Goal: Check status: Check status

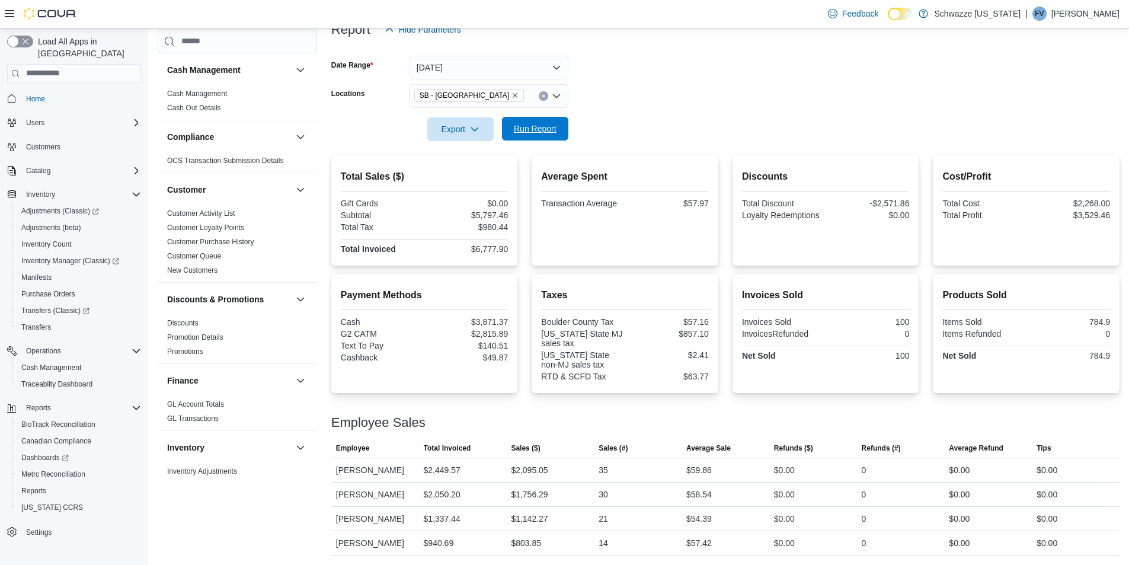
scroll to position [416, 0]
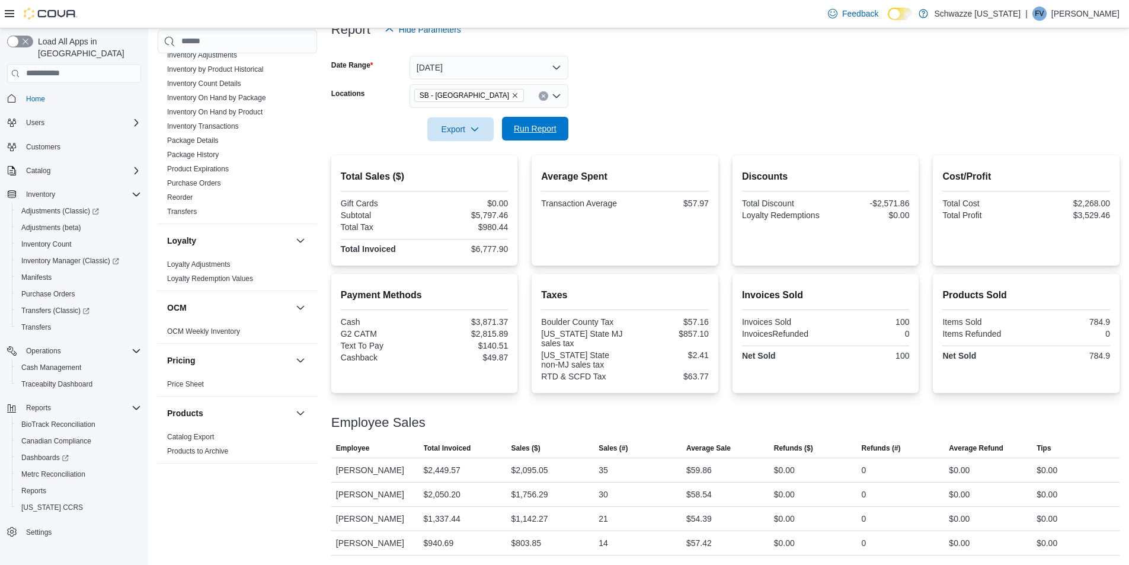
click at [528, 134] on span "Run Report" at bounding box center [535, 129] width 43 height 12
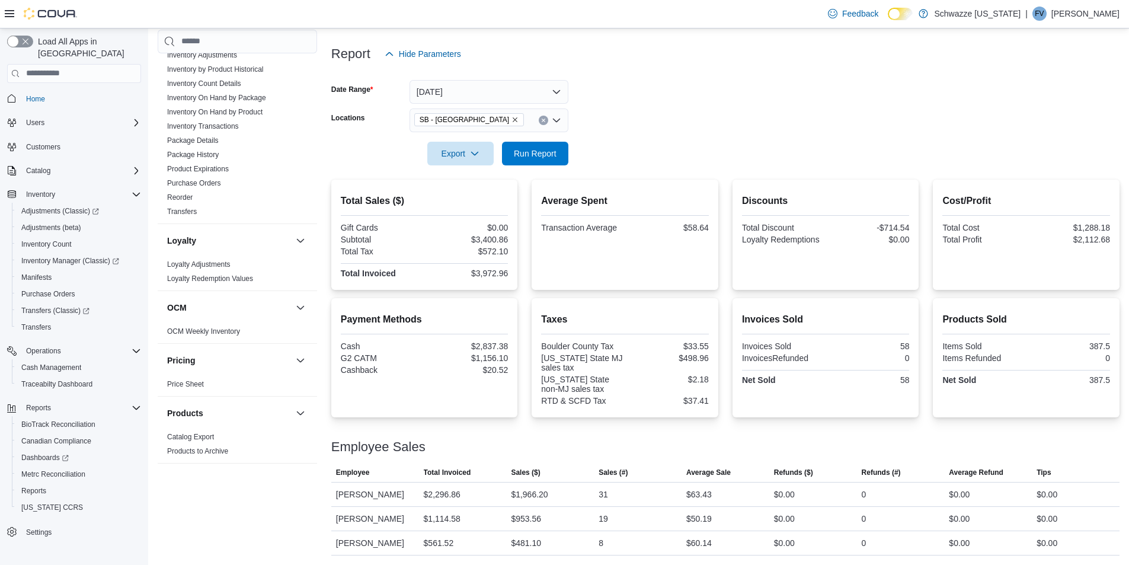
scroll to position [132, 0]
click at [549, 152] on span "Run Report" at bounding box center [535, 153] width 43 height 12
click at [554, 162] on span "Run Report" at bounding box center [535, 153] width 52 height 24
click at [524, 149] on span "Run Report" at bounding box center [535, 153] width 43 height 12
click at [548, 155] on span "Run Report" at bounding box center [535, 153] width 43 height 12
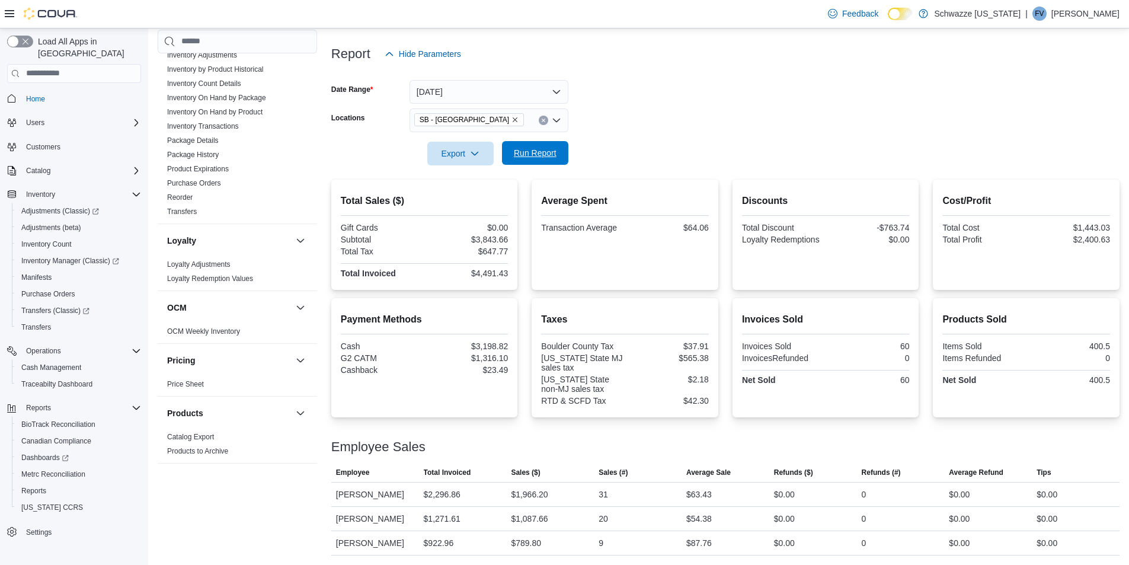
click at [534, 153] on span "Run Report" at bounding box center [535, 153] width 43 height 12
click at [537, 152] on span "Run Report" at bounding box center [535, 153] width 43 height 12
drag, startPoint x: 536, startPoint y: 158, endPoint x: 540, endPoint y: 174, distance: 16.0
click at [540, 163] on span "Run Report" at bounding box center [535, 154] width 52 height 24
click at [551, 163] on span "Run Report" at bounding box center [535, 153] width 52 height 24
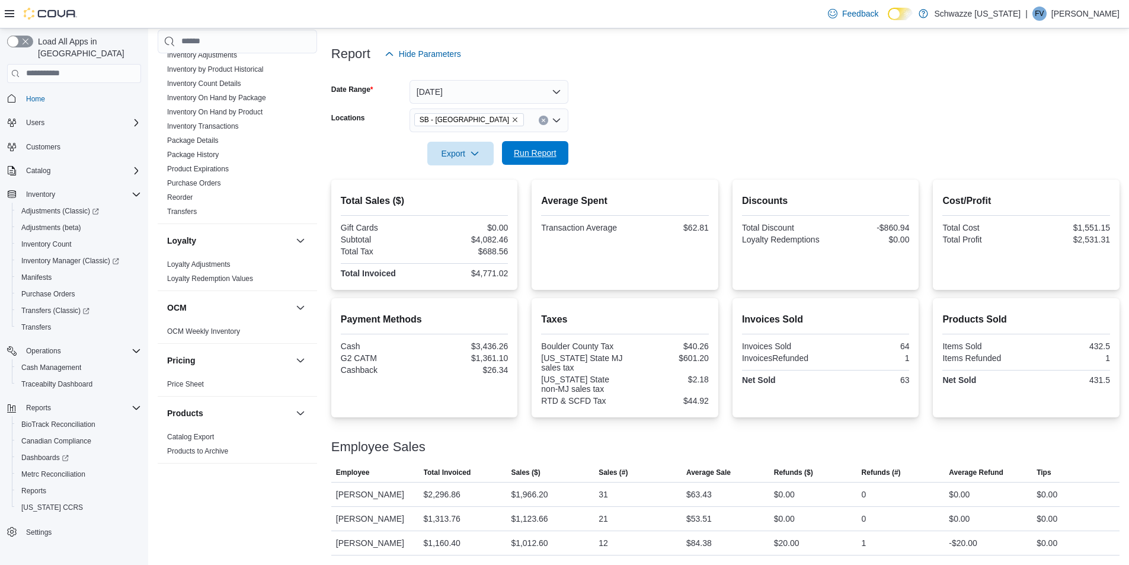
click at [531, 153] on span "Run Report" at bounding box center [535, 153] width 43 height 12
click at [531, 149] on span "Run Report" at bounding box center [535, 153] width 43 height 12
drag, startPoint x: 531, startPoint y: 145, endPoint x: 645, endPoint y: 118, distance: 116.8
click at [531, 146] on span "Run Report" at bounding box center [535, 154] width 52 height 24
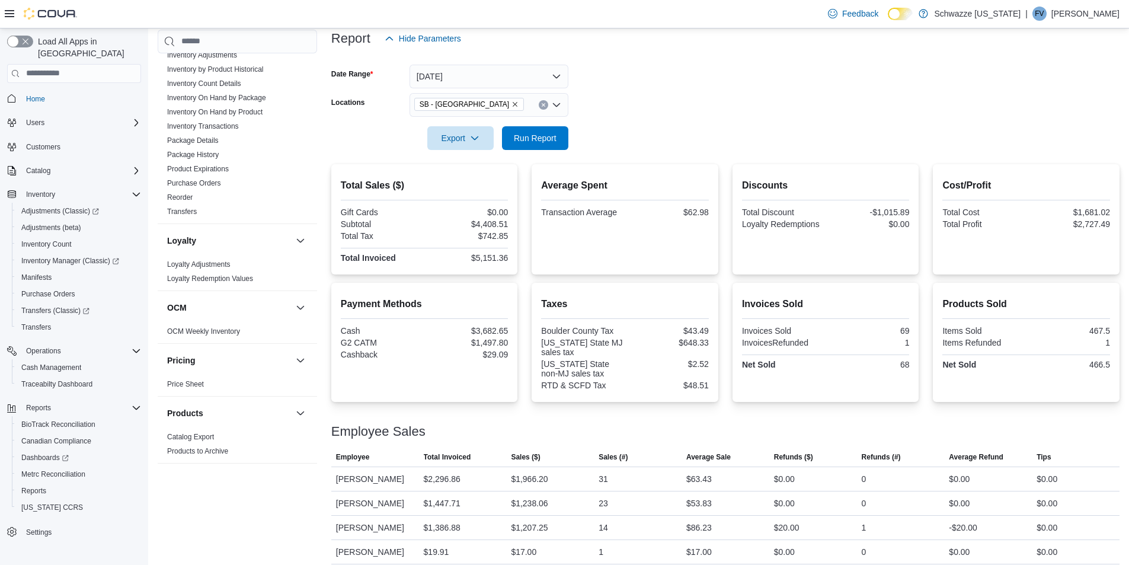
scroll to position [156, 0]
